Goal: Transaction & Acquisition: Purchase product/service

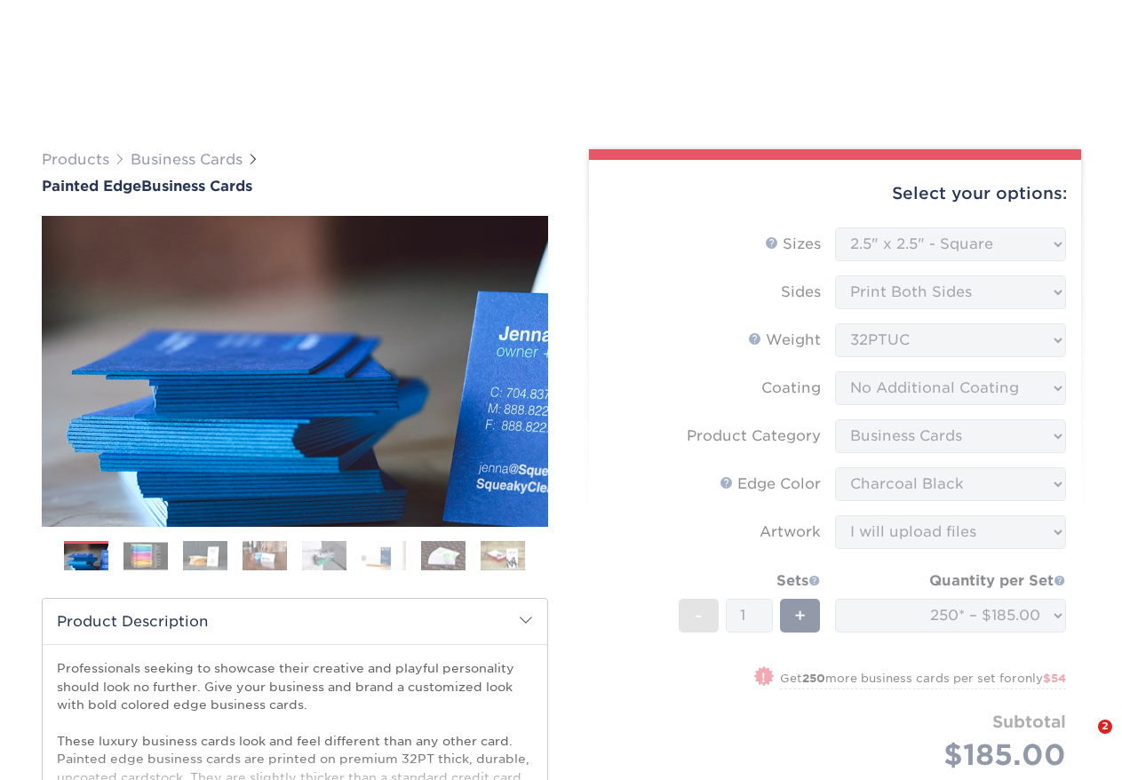
select select "2.50x2.50"
select select "3b5148f1-0588-4f88-a218-97bcfdce65c1"
select select "34794e23-ba15-445e-813c-341542a5462f"
select select "upload"
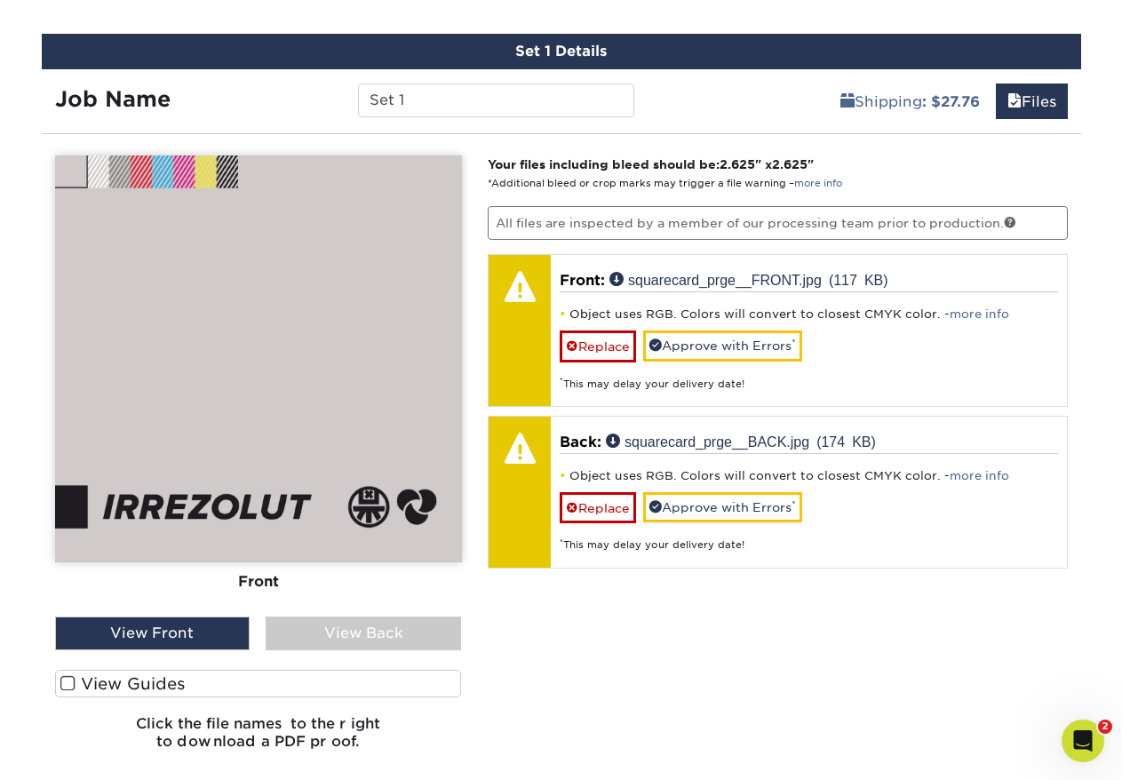
scroll to position [1065, 0]
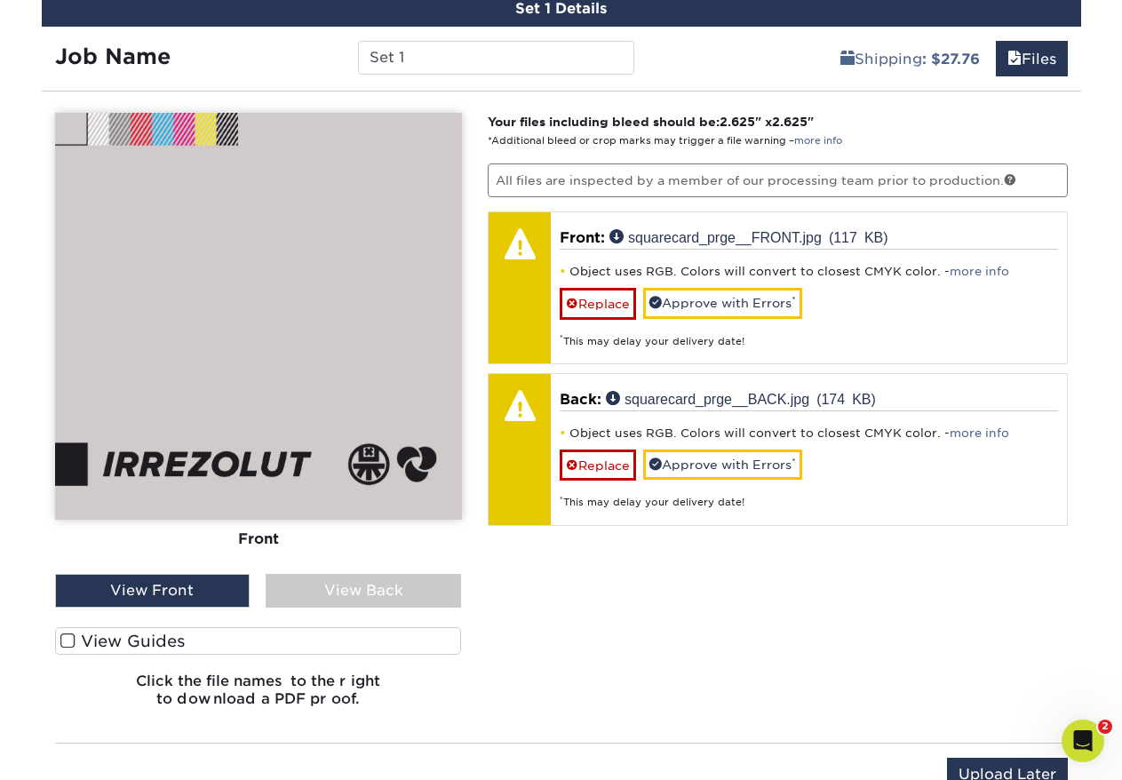
click at [63, 640] on span at bounding box center [67, 641] width 15 height 17
click at [0, 0] on input "View Guides" at bounding box center [0, 0] width 0 height 0
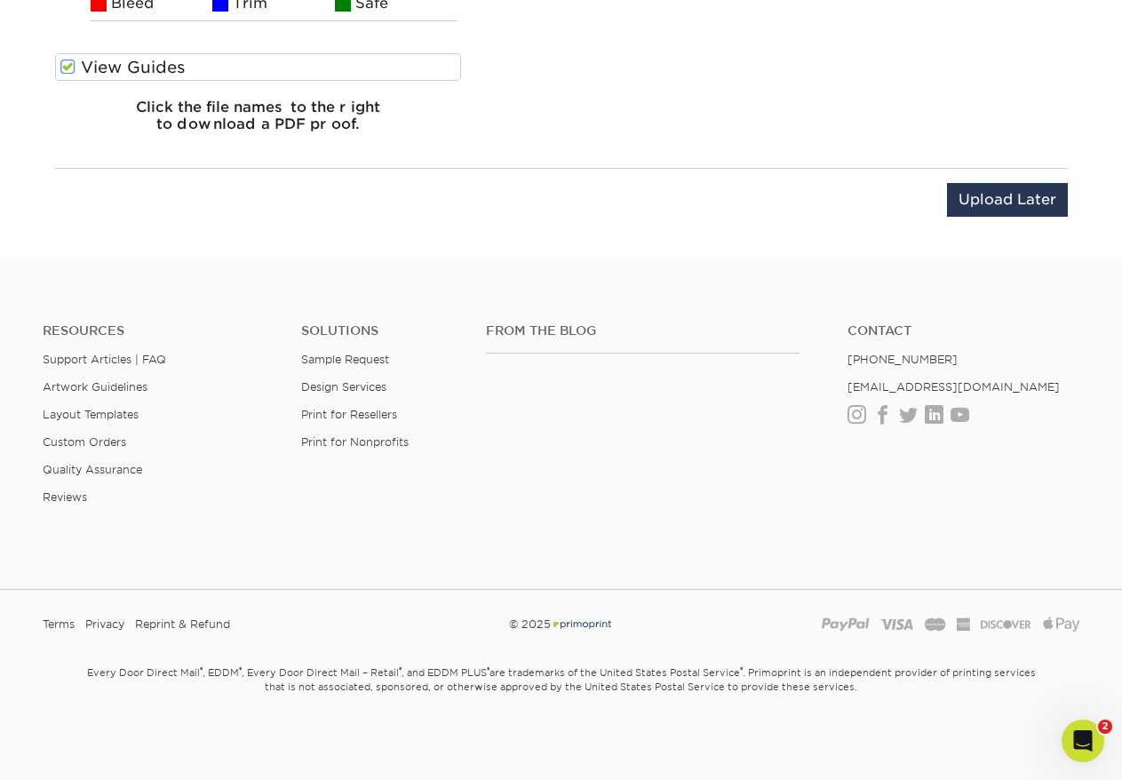
scroll to position [1175, 0]
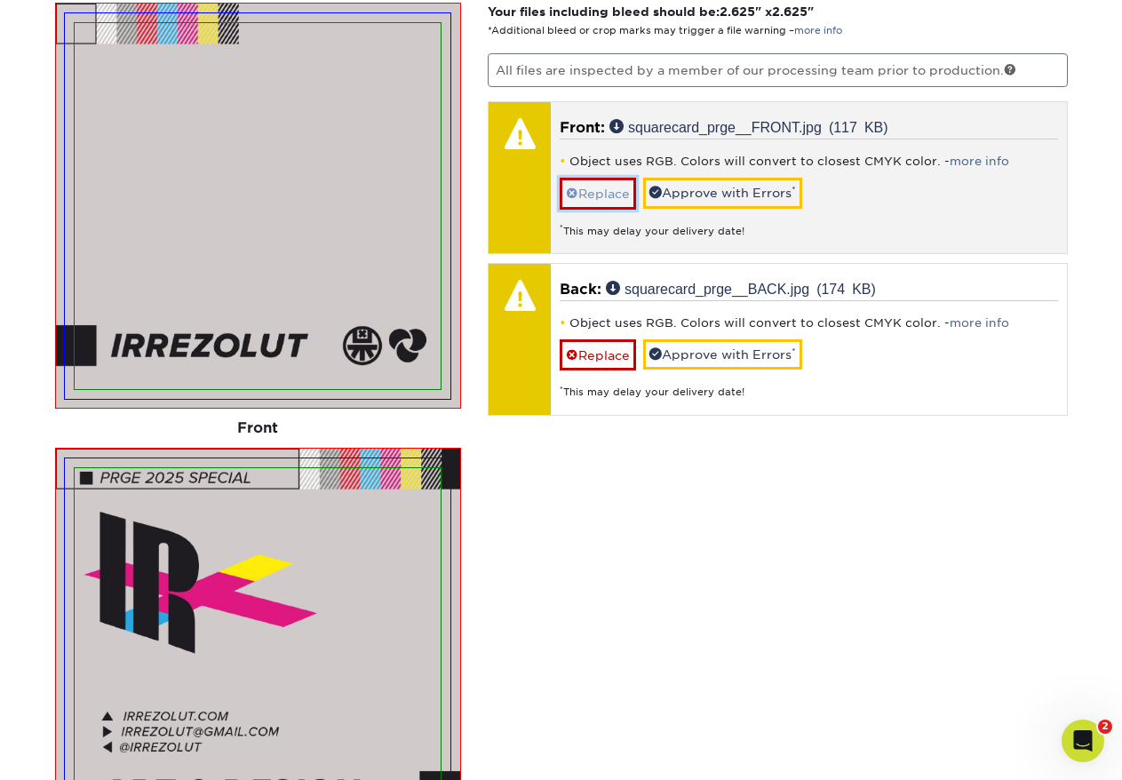
click at [595, 196] on link "Replace" at bounding box center [598, 193] width 76 height 31
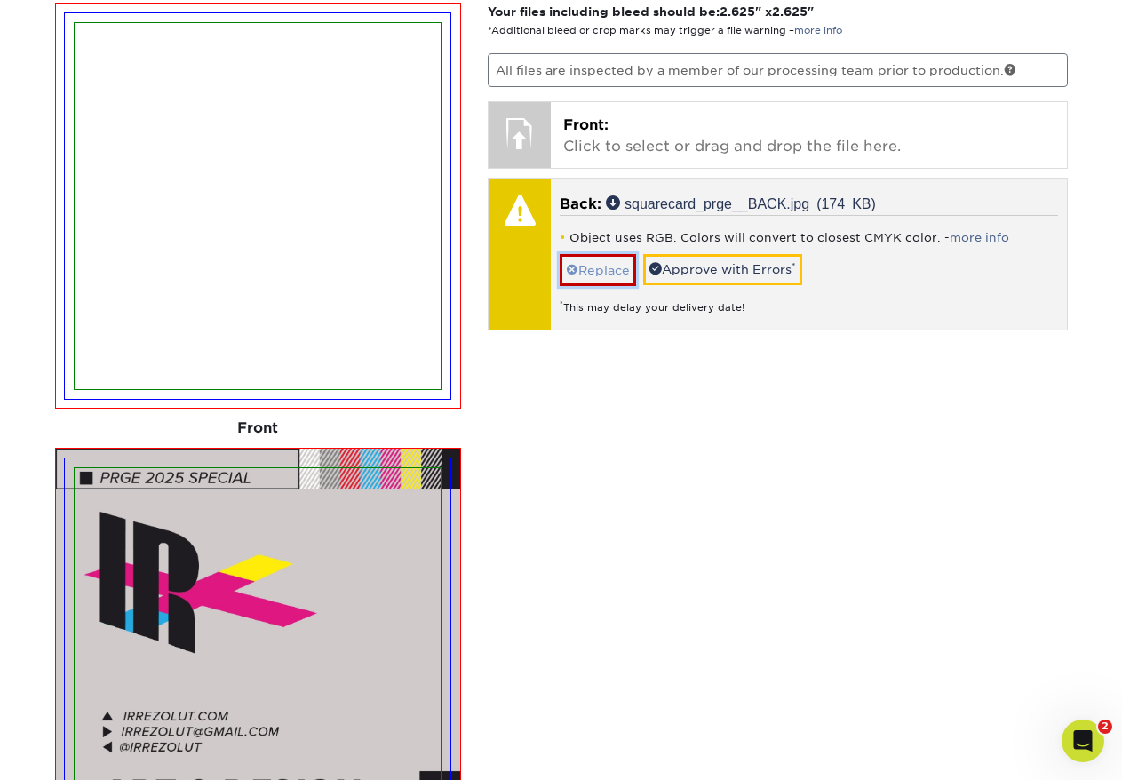
click at [590, 266] on link "Replace" at bounding box center [598, 269] width 76 height 31
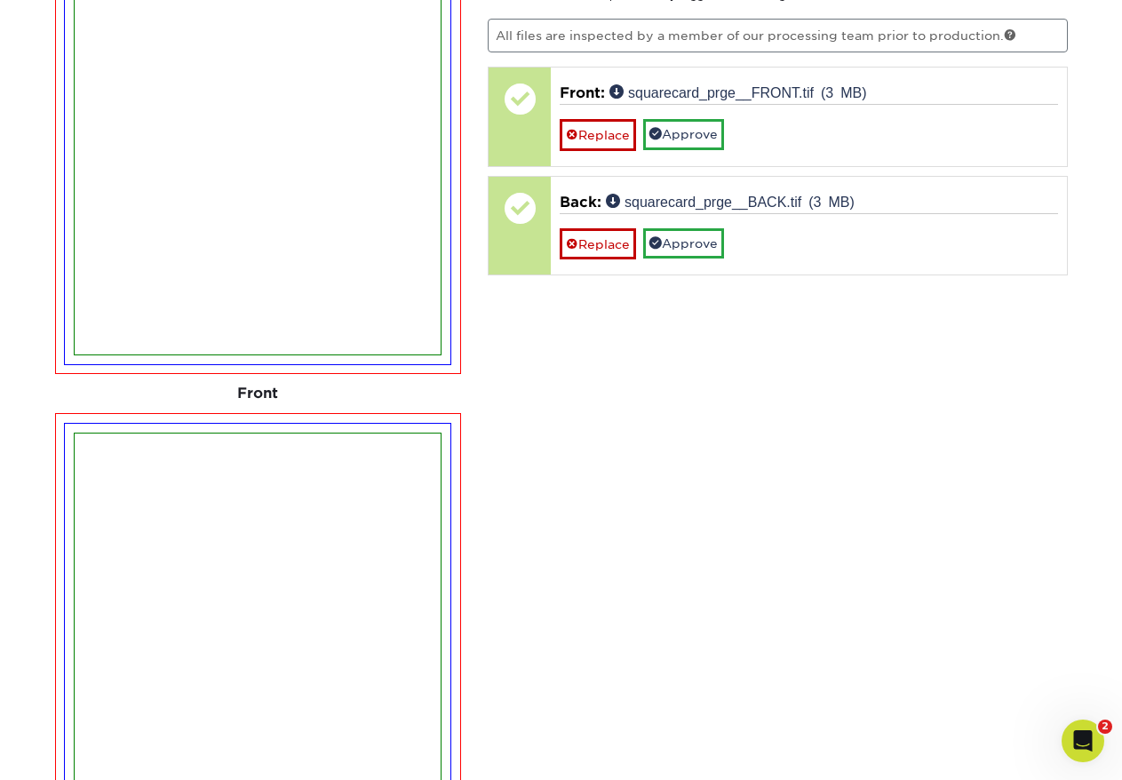
scroll to position [1008, 0]
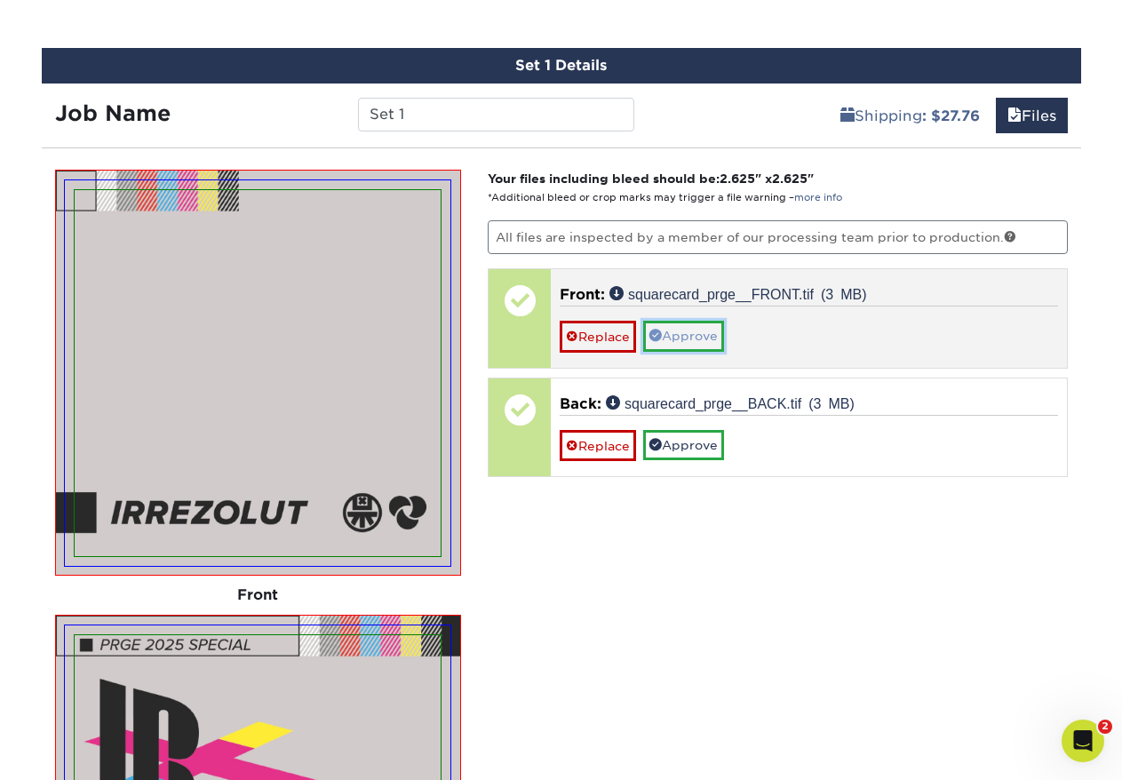
click at [710, 343] on link "Approve" at bounding box center [683, 336] width 81 height 30
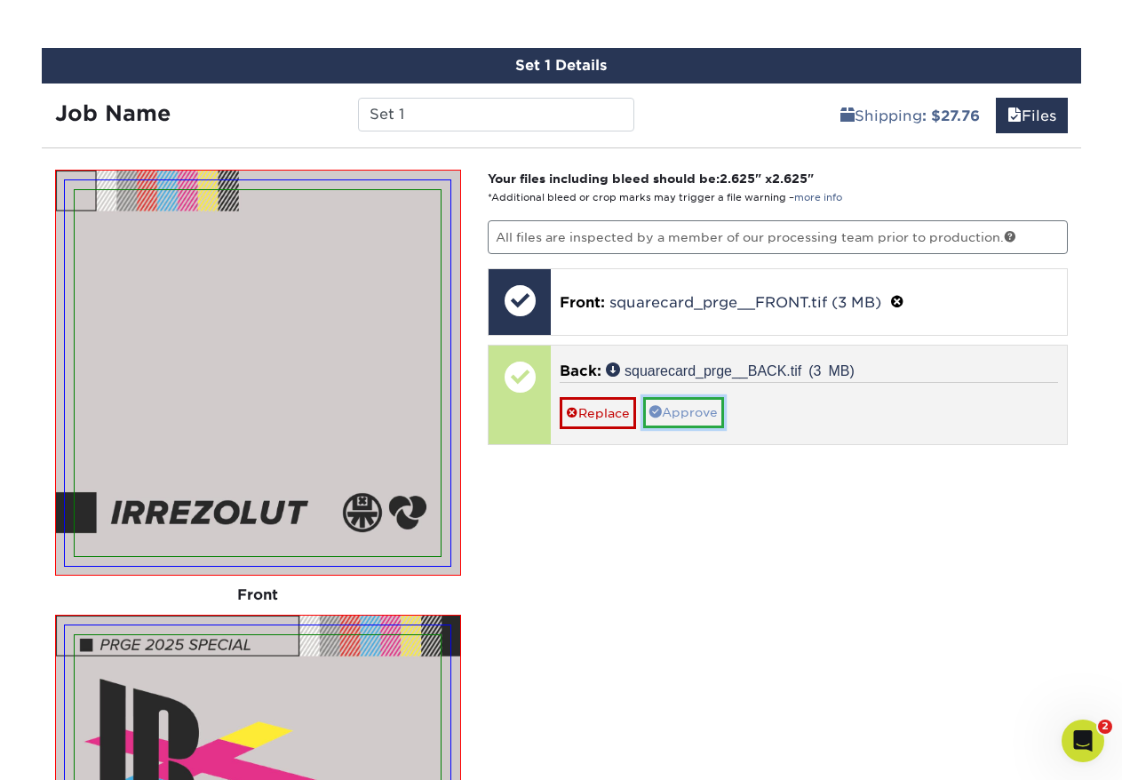
click at [676, 409] on link "Approve" at bounding box center [683, 412] width 81 height 30
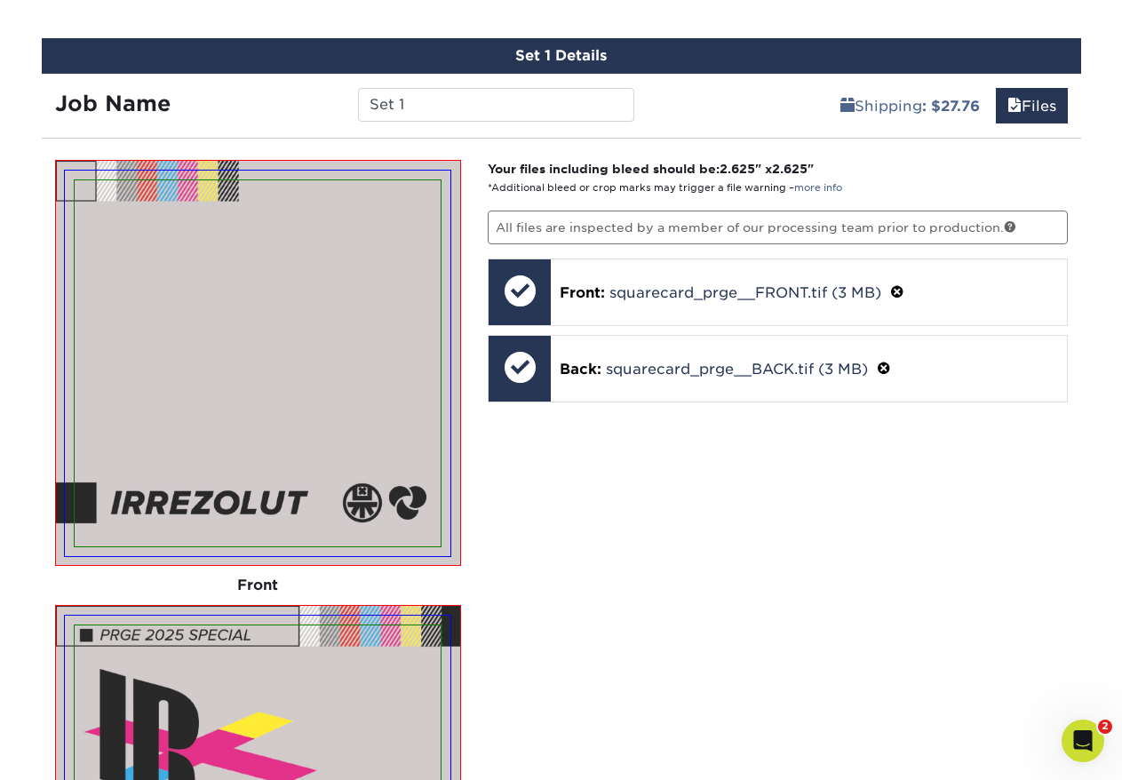
scroll to position [702, 0]
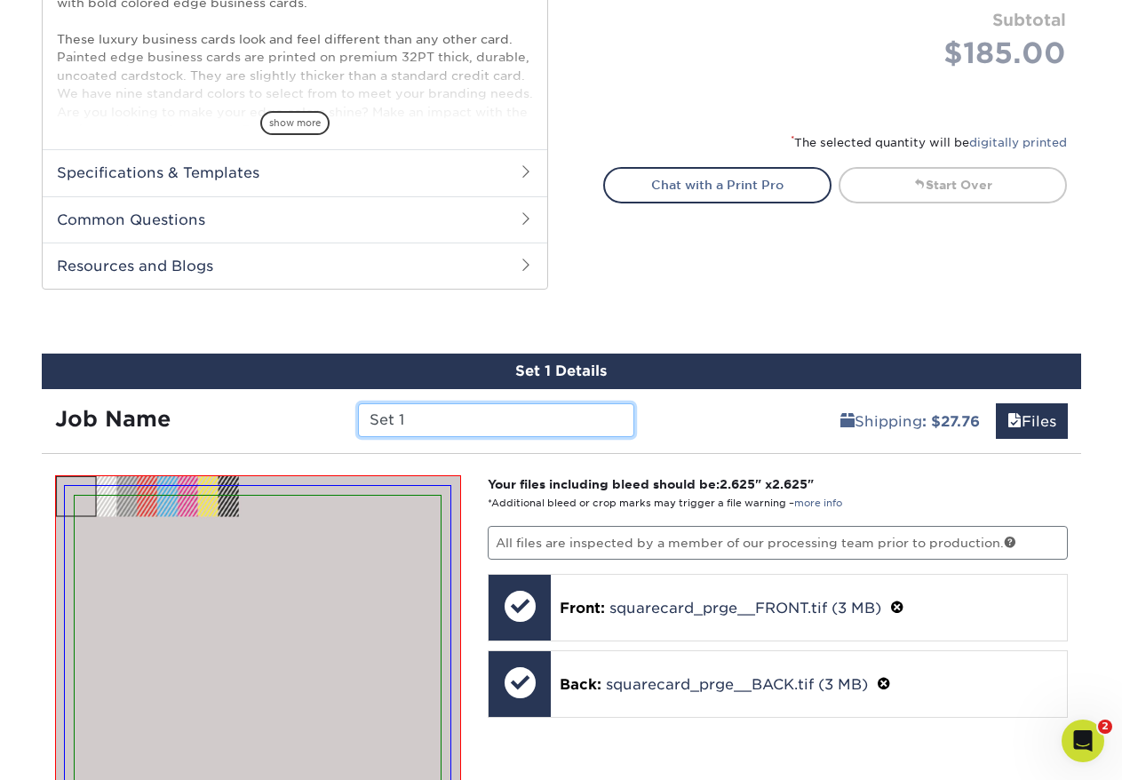
click at [403, 425] on input "Set 1" at bounding box center [496, 420] width 276 height 34
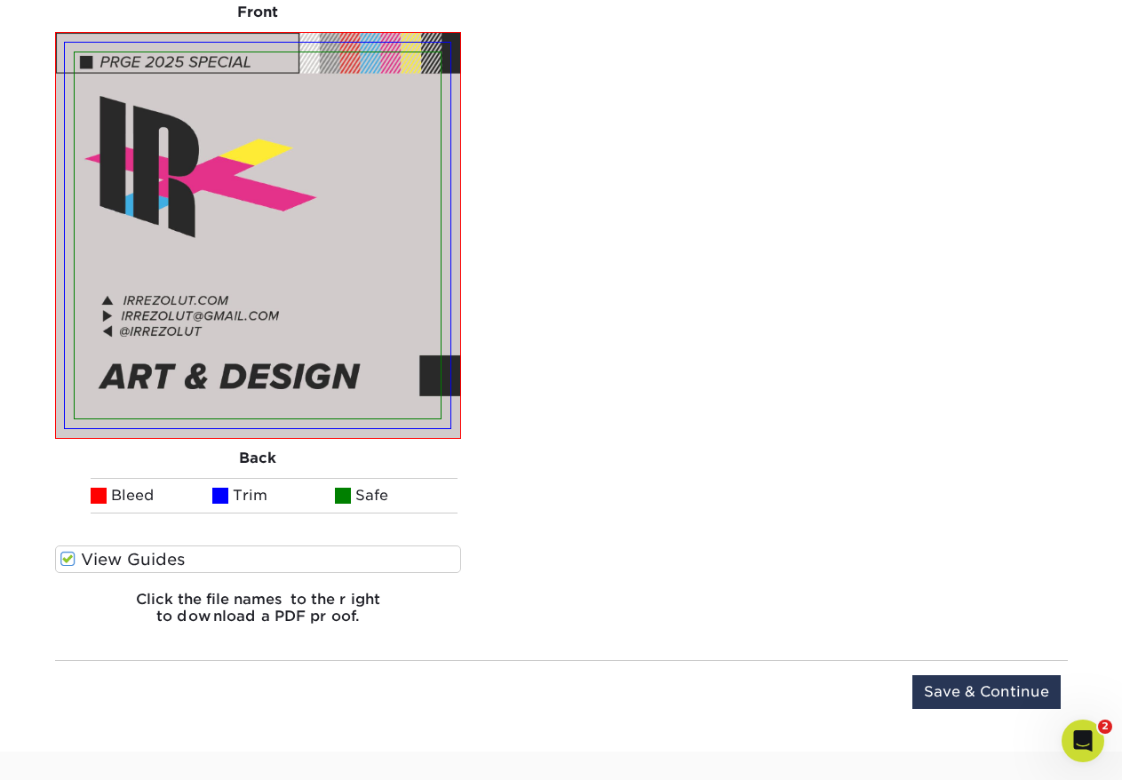
scroll to position [1957, 0]
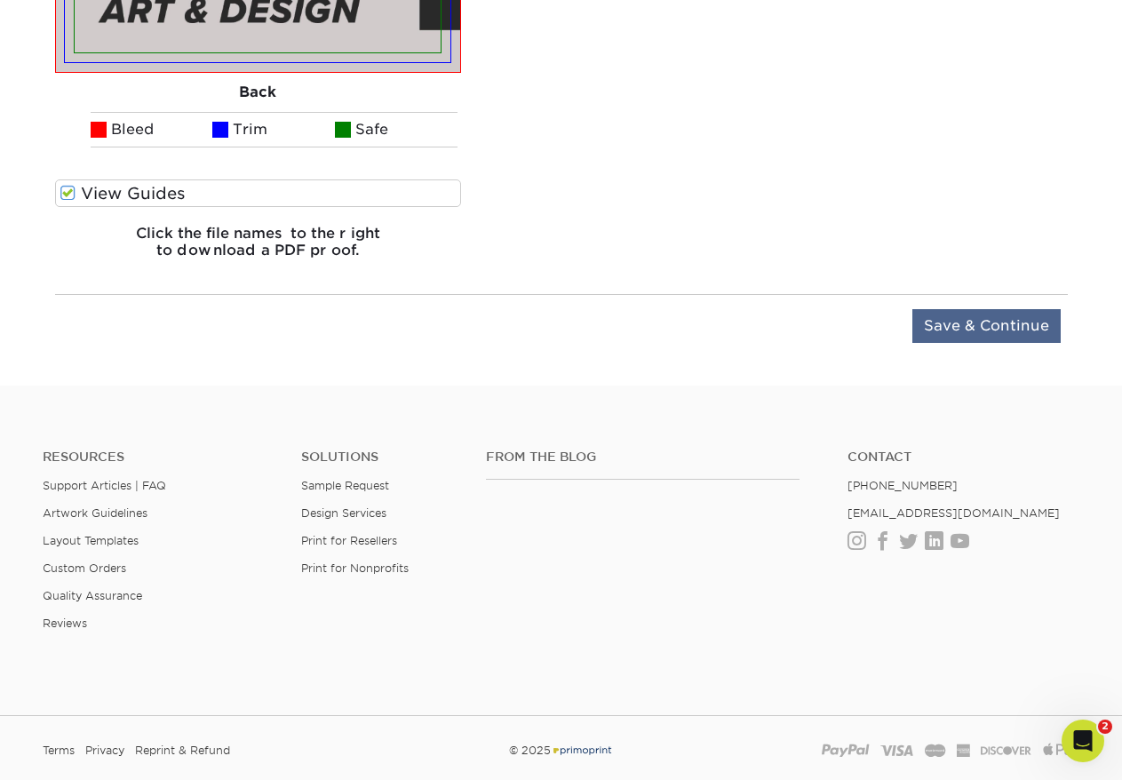
type input "[GEOGRAPHIC_DATA]"
click at [956, 322] on input "Save & Continue" at bounding box center [987, 326] width 148 height 34
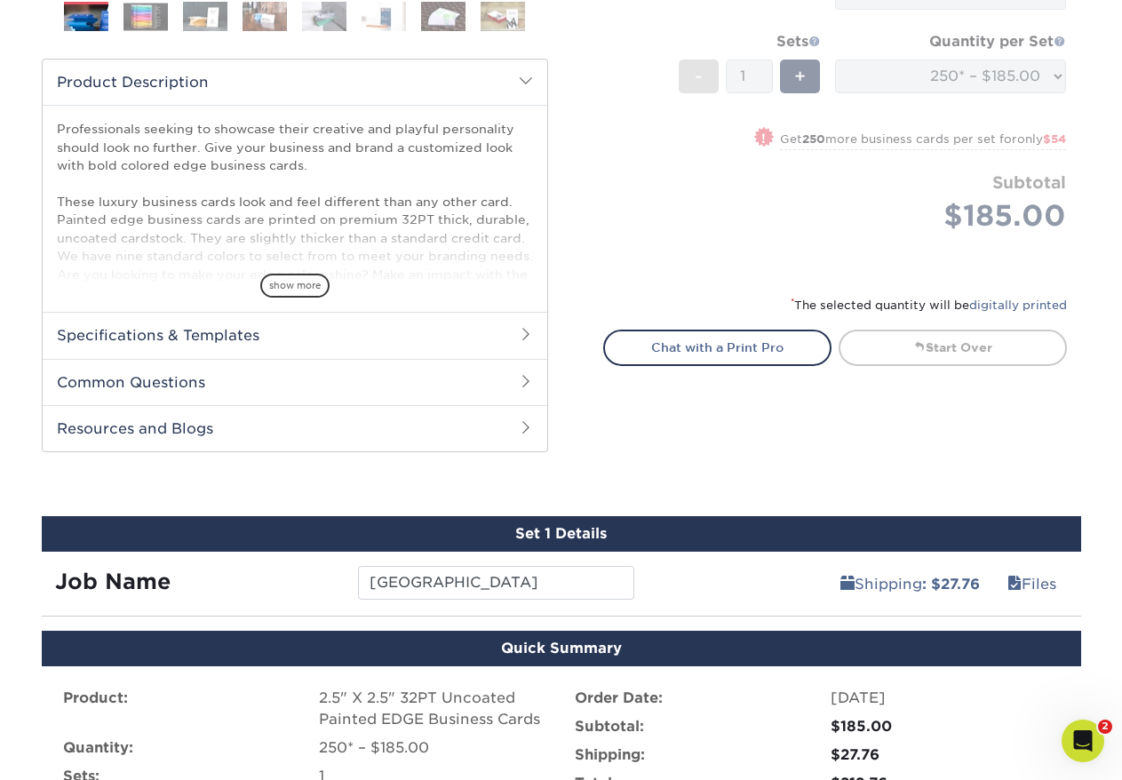
scroll to position [816, 0]
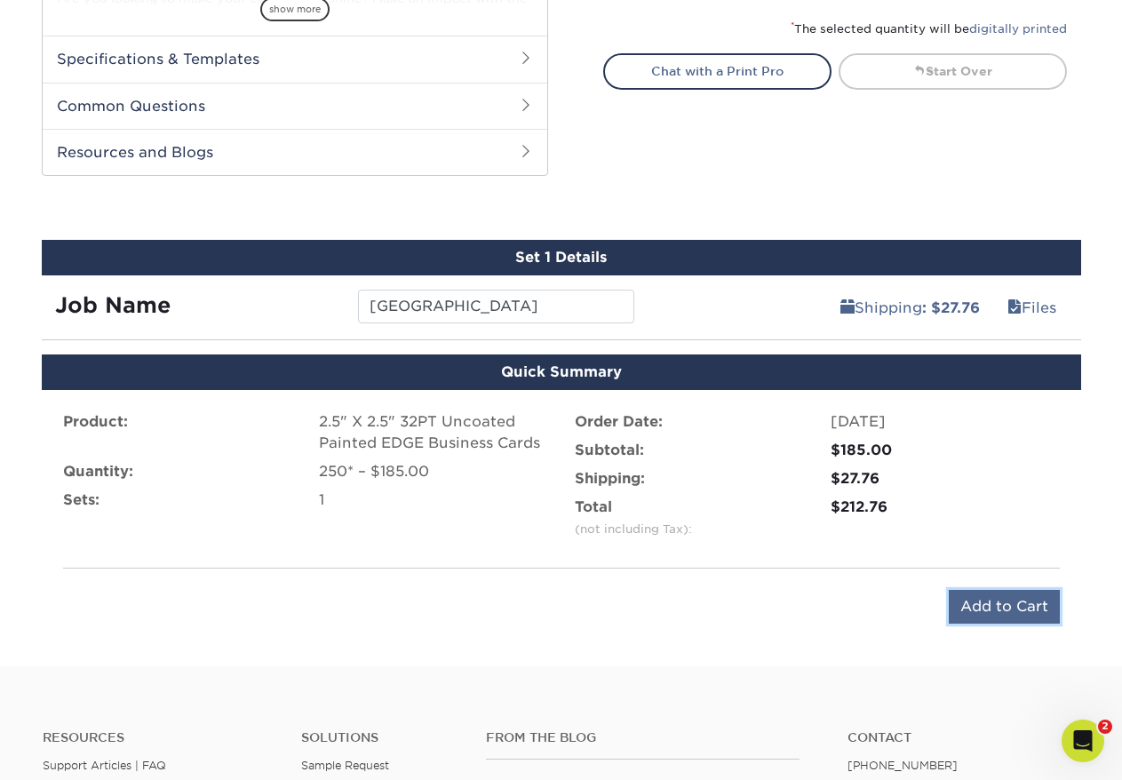
click at [995, 614] on input "Add to Cart" at bounding box center [1004, 607] width 111 height 34
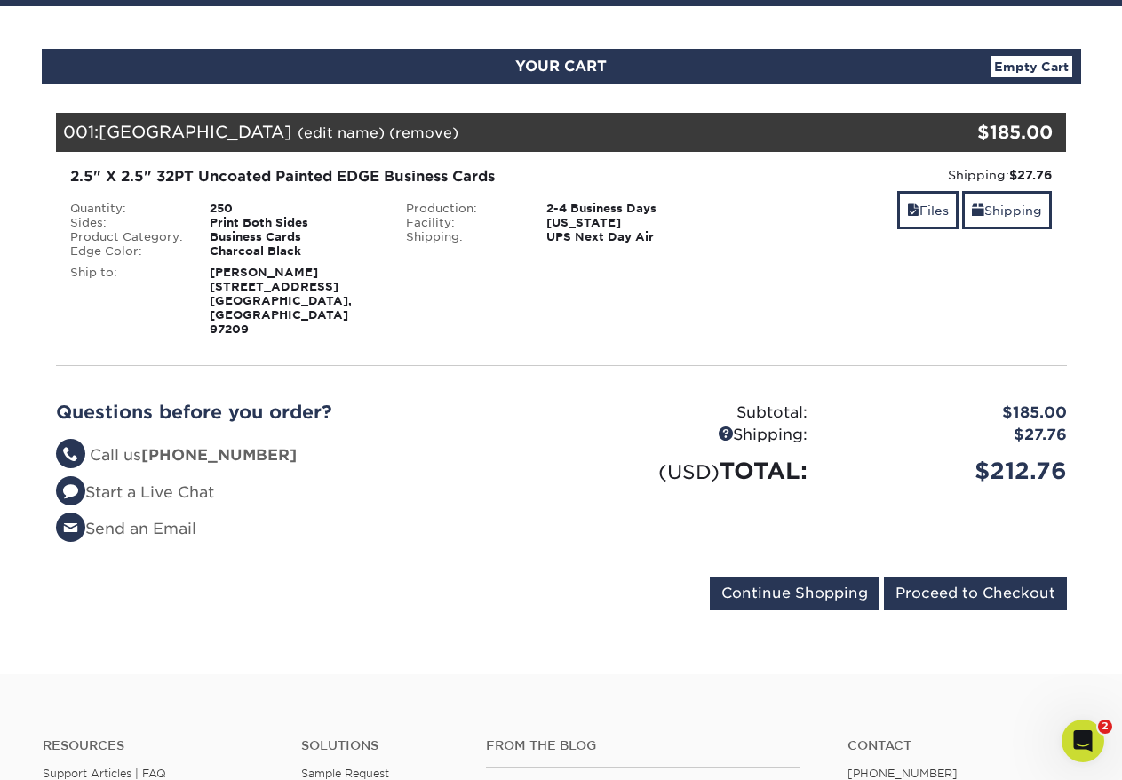
scroll to position [182, 0]
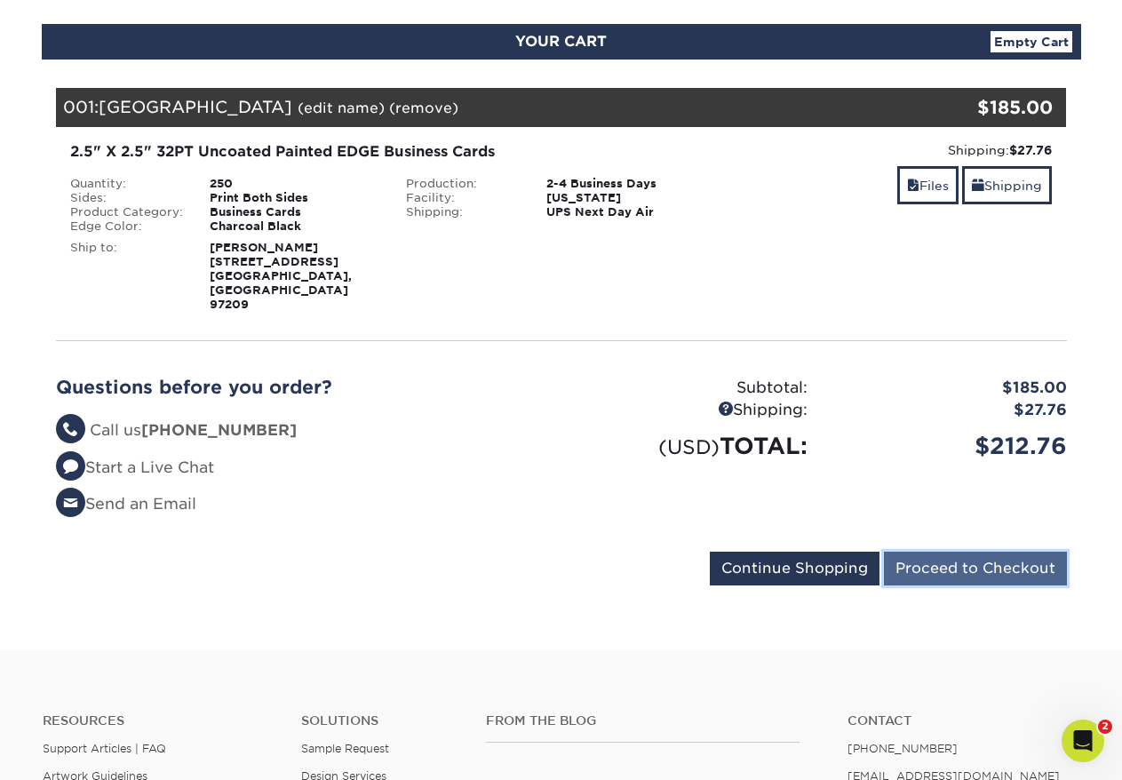
click at [933, 552] on input "Proceed to Checkout" at bounding box center [975, 569] width 183 height 34
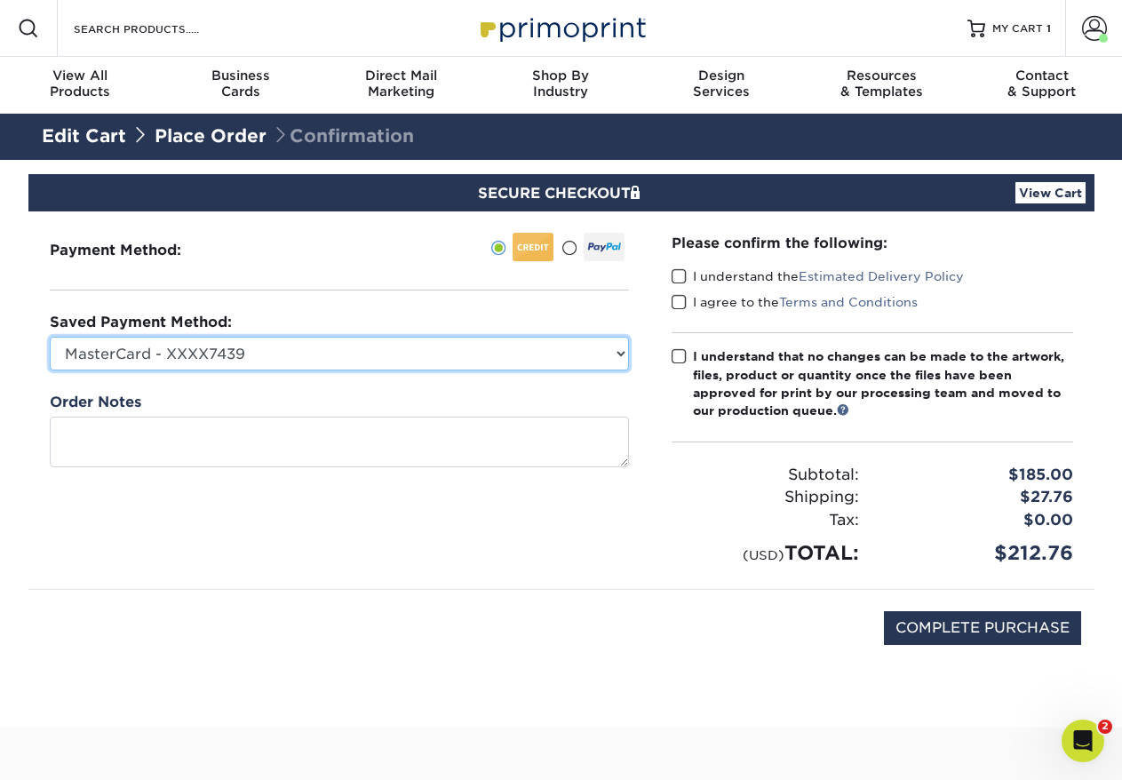
click at [323, 355] on select "MasterCard - XXXX7439 Visa - XXXX6364 New Credit Card" at bounding box center [339, 354] width 579 height 34
select select "74703"
click at [50, 337] on select "MasterCard - XXXX7439 Visa - XXXX6364 New Credit Card" at bounding box center [339, 354] width 579 height 34
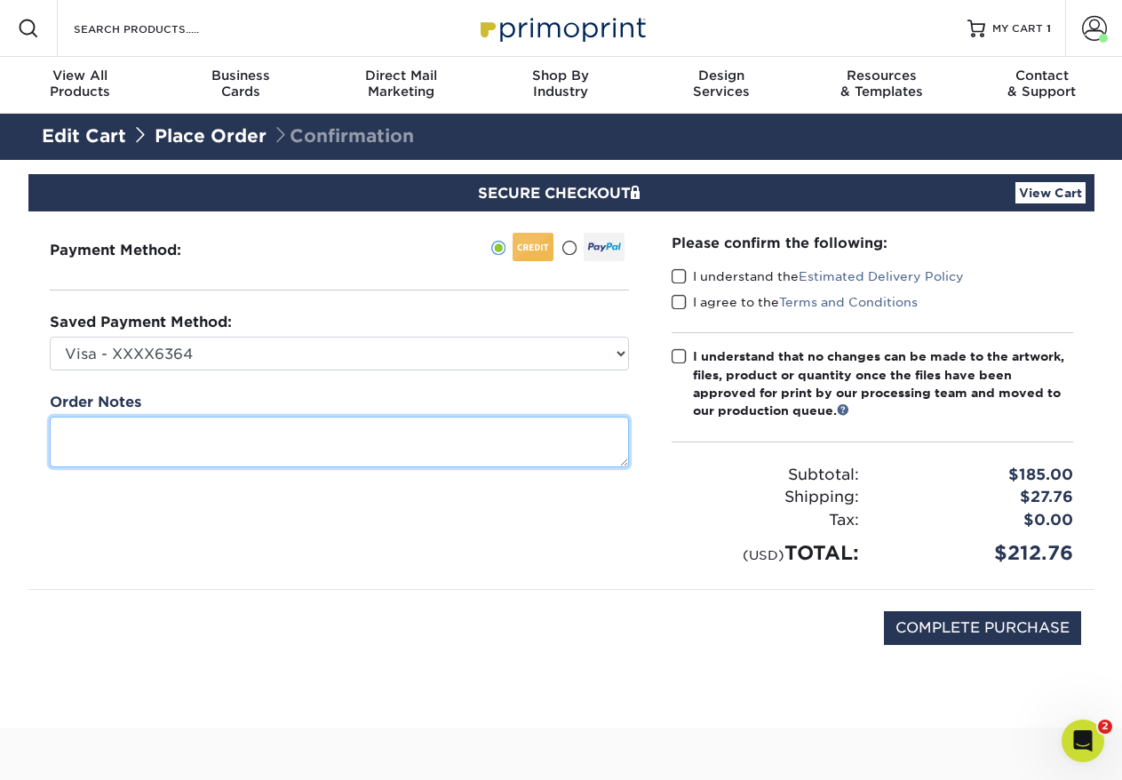
click at [223, 444] on textarea at bounding box center [339, 442] width 579 height 51
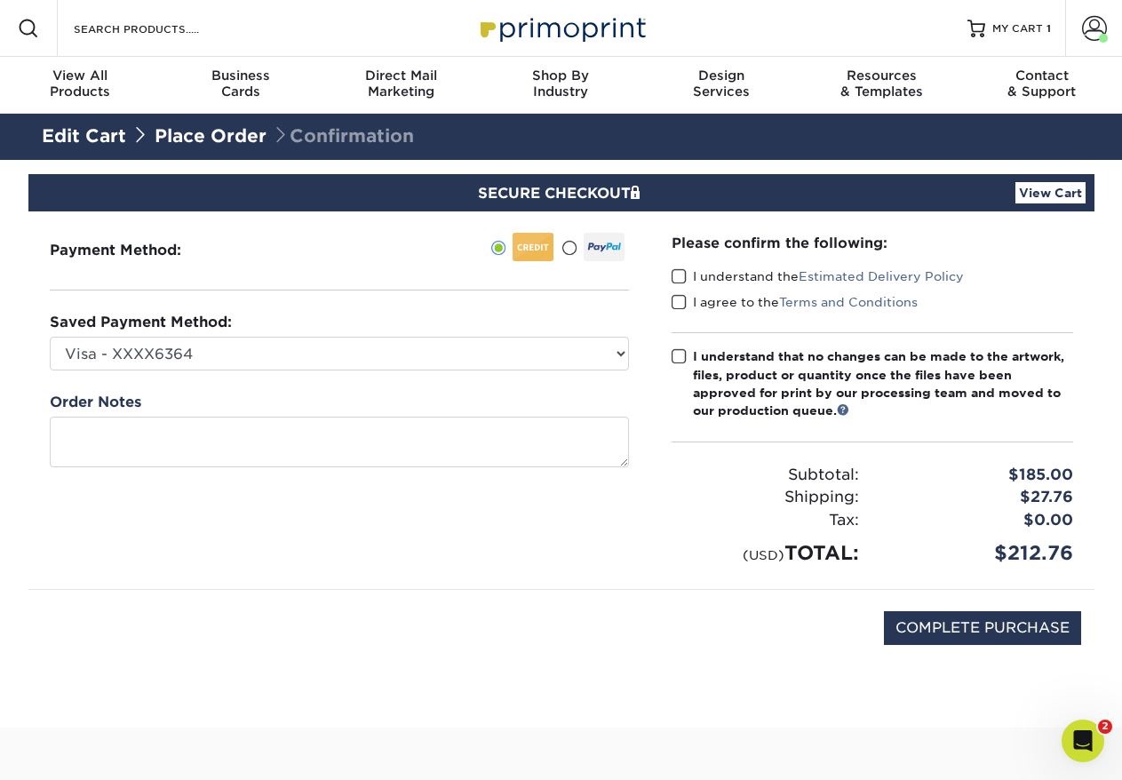
click at [317, 540] on div "Payment Method:" at bounding box center [339, 401] width 622 height 378
click at [749, 275] on label "I understand the Estimated Delivery Policy" at bounding box center [818, 276] width 292 height 18
click at [0, 0] on input "I understand the Estimated Delivery Policy" at bounding box center [0, 0] width 0 height 0
click at [724, 308] on label "I agree to the Terms and Conditions" at bounding box center [795, 302] width 246 height 18
click at [0, 0] on input "I agree to the Terms and Conditions" at bounding box center [0, 0] width 0 height 0
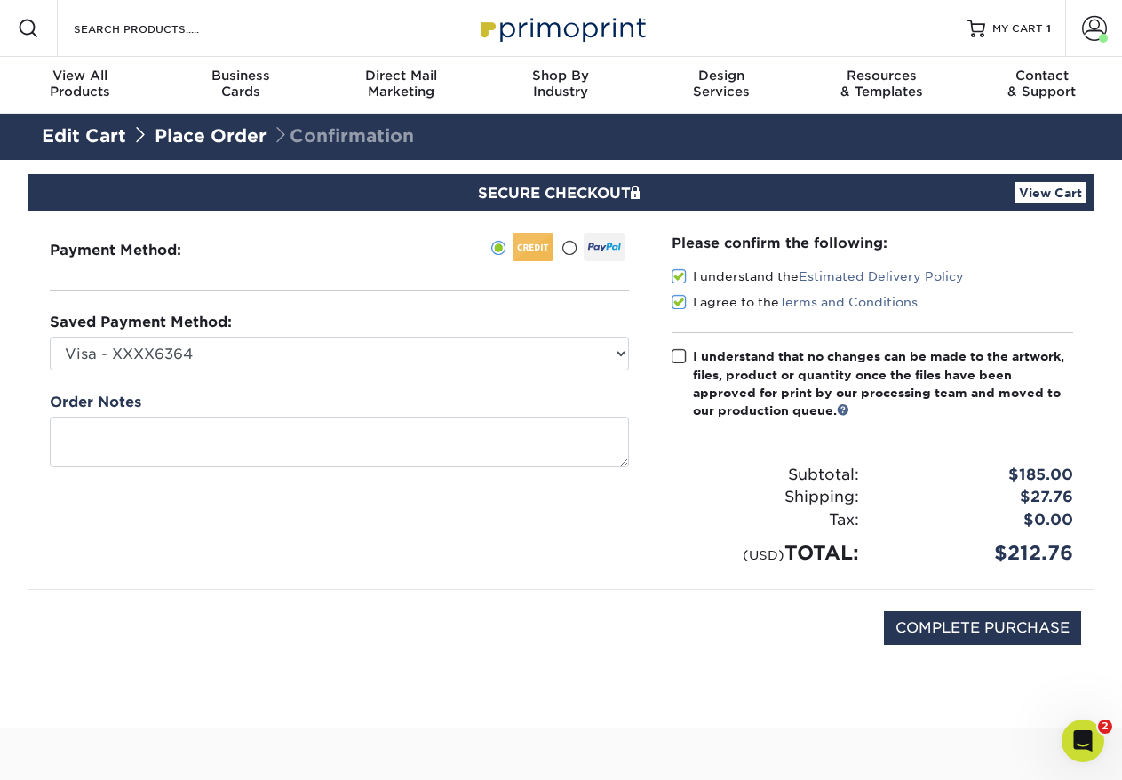
click at [731, 362] on div "I understand that no changes can be made to the artwork, files, product or quan…" at bounding box center [883, 383] width 380 height 73
click at [0, 0] on input "I understand that no changes can be made to the artwork, files, product or quan…" at bounding box center [0, 0] width 0 height 0
click at [1028, 635] on input "COMPLETE PURCHASE" at bounding box center [982, 628] width 197 height 34
type input "PROCESSING, PLEASE WAIT..."
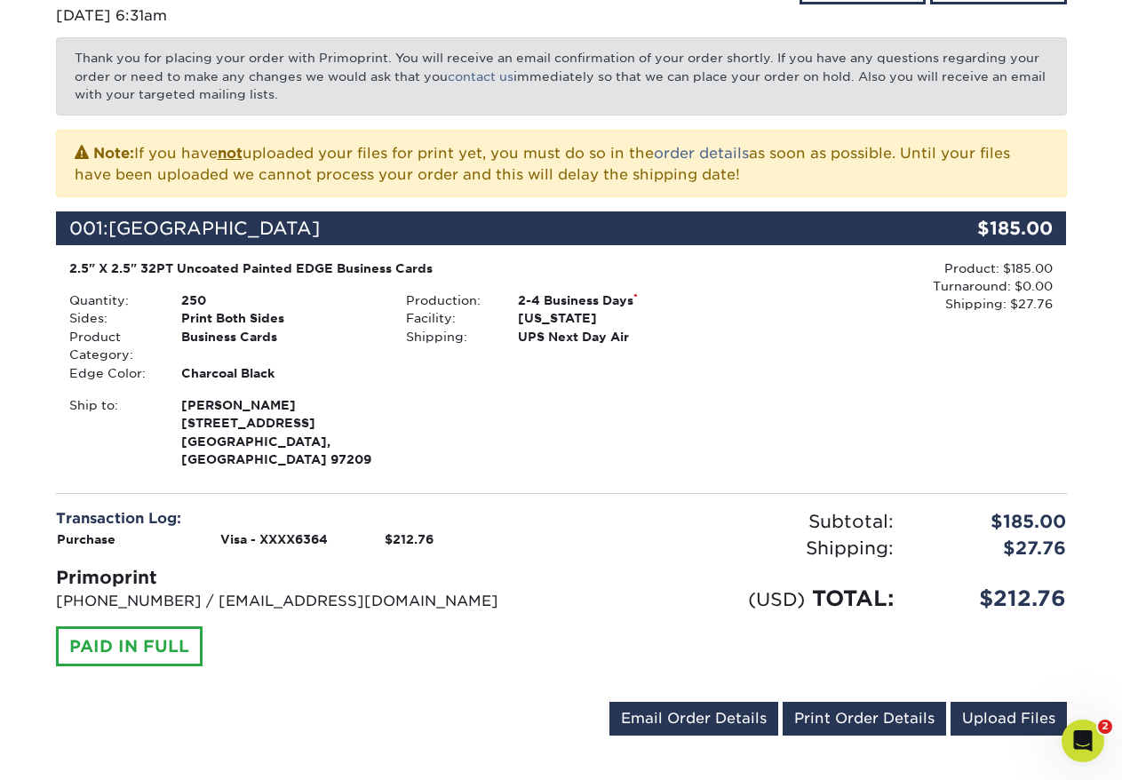
scroll to position [287, 0]
